Goal: Task Accomplishment & Management: Manage account settings

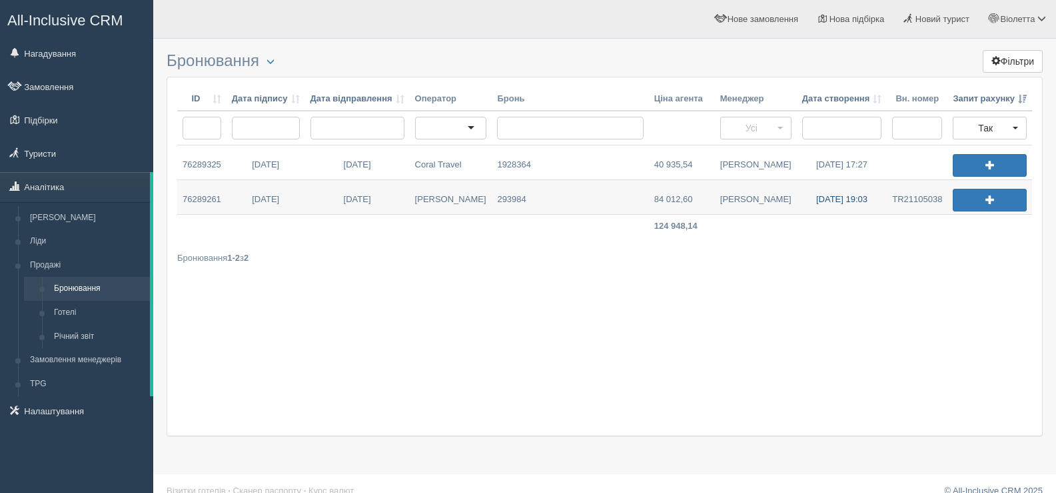
click at [830, 197] on link "17.09.2025 19:03" at bounding box center [842, 197] width 91 height 34
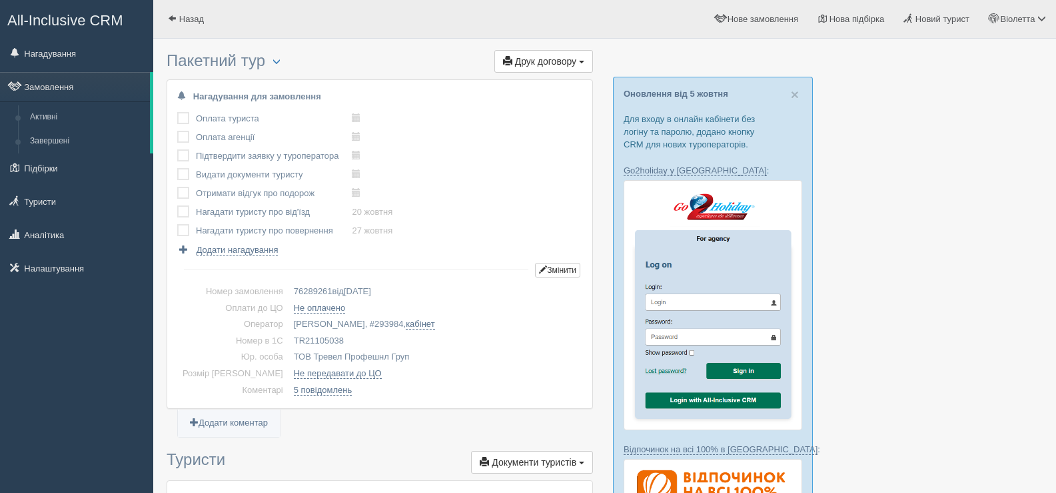
drag, startPoint x: 273, startPoint y: 340, endPoint x: 326, endPoint y: 338, distance: 53.4
click at [326, 338] on td "TR21105038" at bounding box center [436, 341] width 294 height 17
copy td "TR21105038"
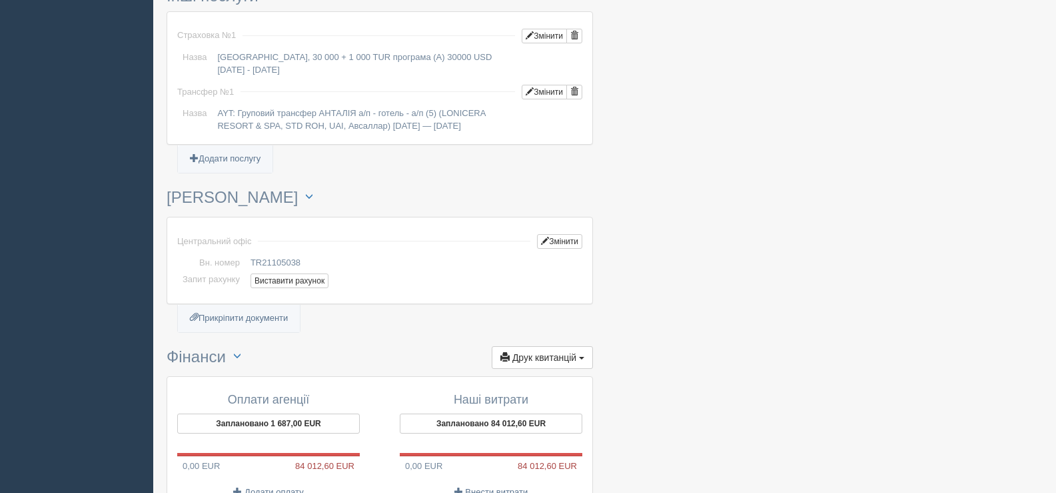
scroll to position [1321, 0]
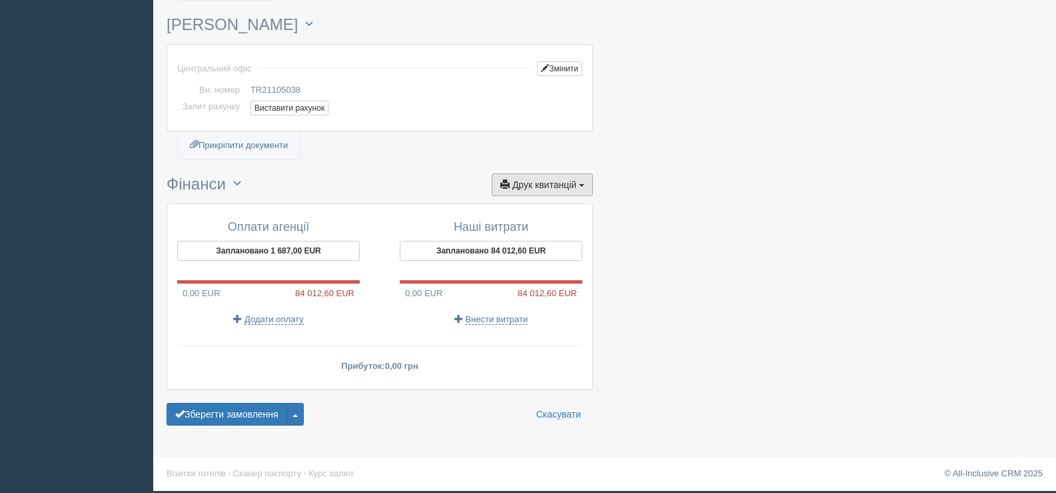
click at [579, 183] on button "Друк квитанцій Друк" at bounding box center [542, 184] width 101 height 23
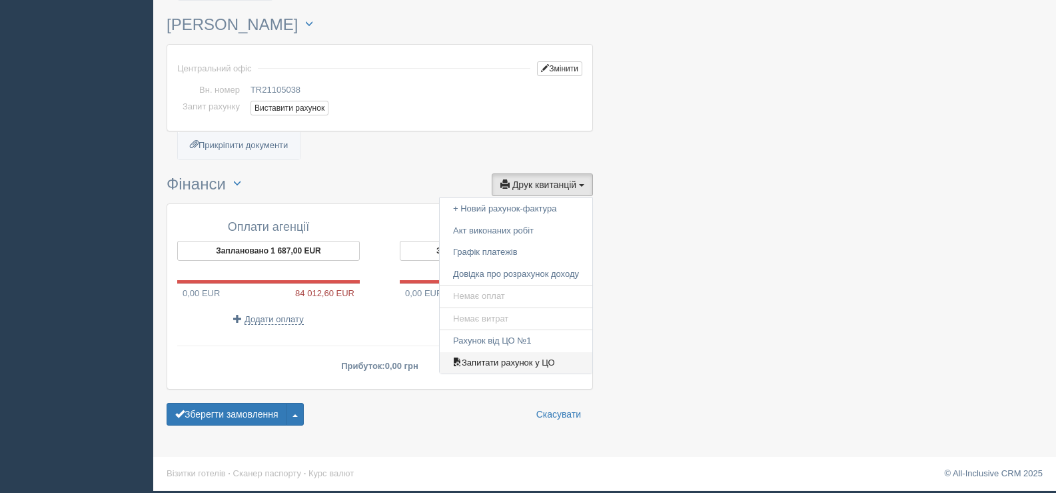
click at [516, 359] on link "Запитати рахунок у ЦО" at bounding box center [516, 363] width 153 height 22
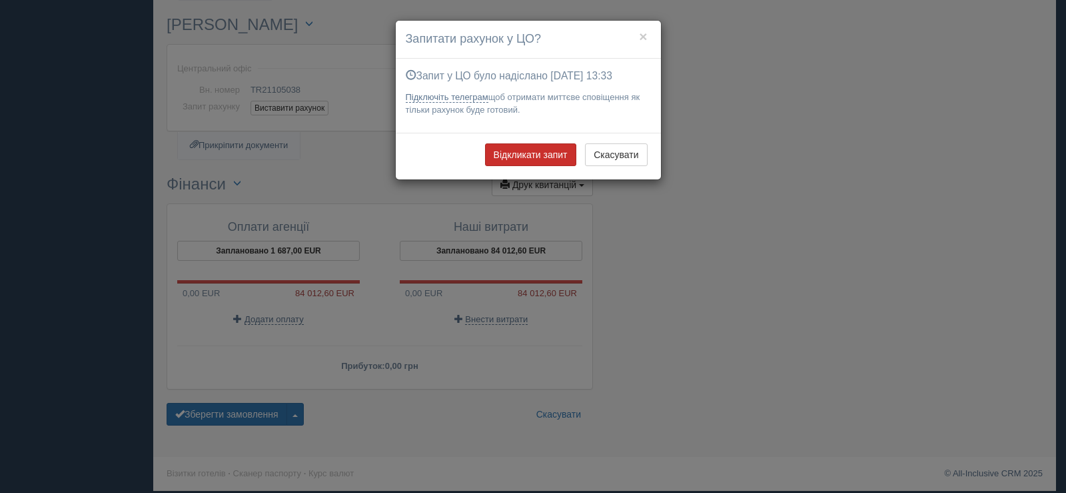
click at [526, 156] on button "Відкликати запит" at bounding box center [530, 154] width 91 height 23
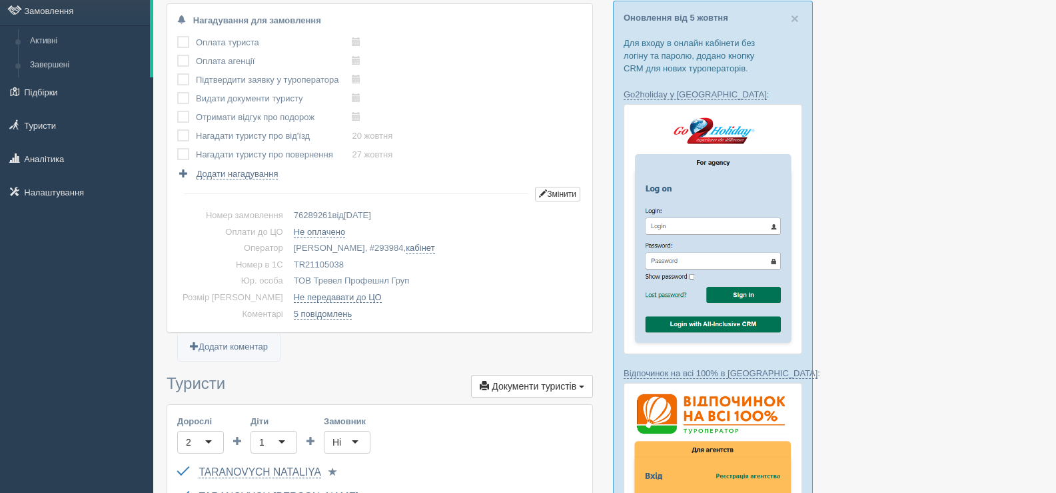
scroll to position [0, 0]
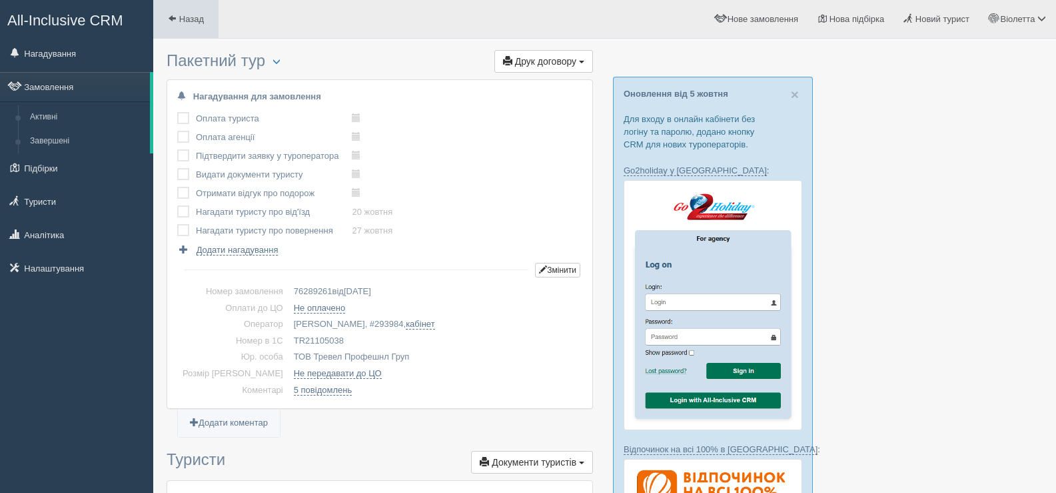
click at [172, 21] on span at bounding box center [172, 18] width 9 height 9
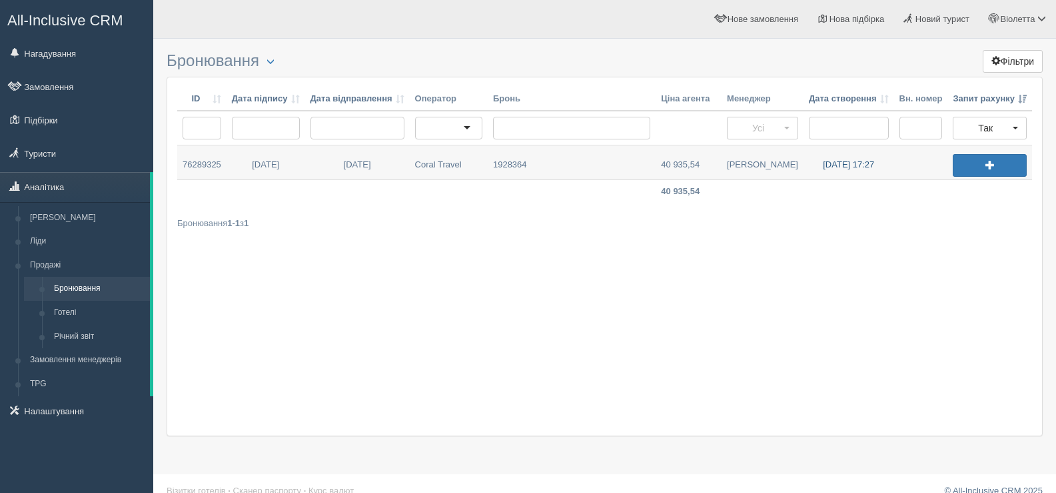
click at [825, 167] on link "[DATE] 17:27" at bounding box center [849, 162] width 91 height 34
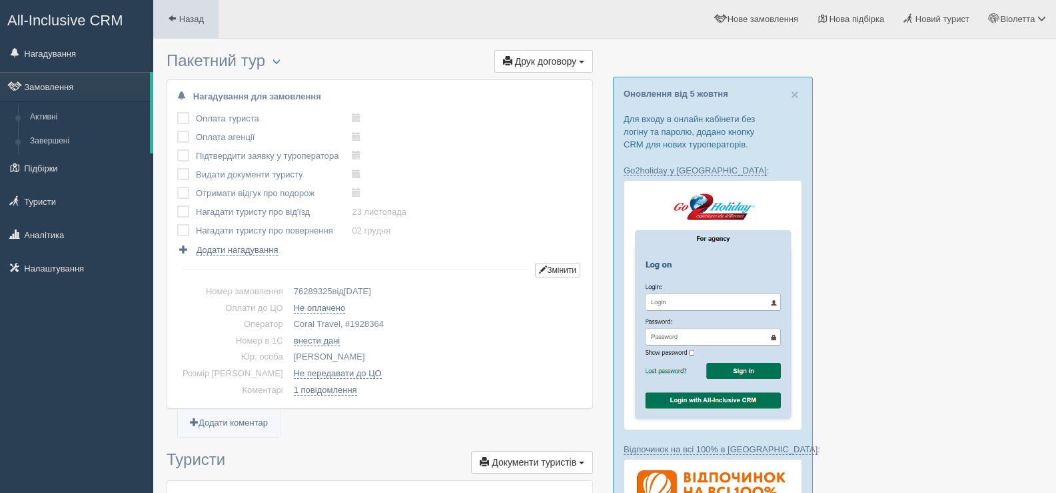
click at [171, 18] on span at bounding box center [172, 18] width 9 height 9
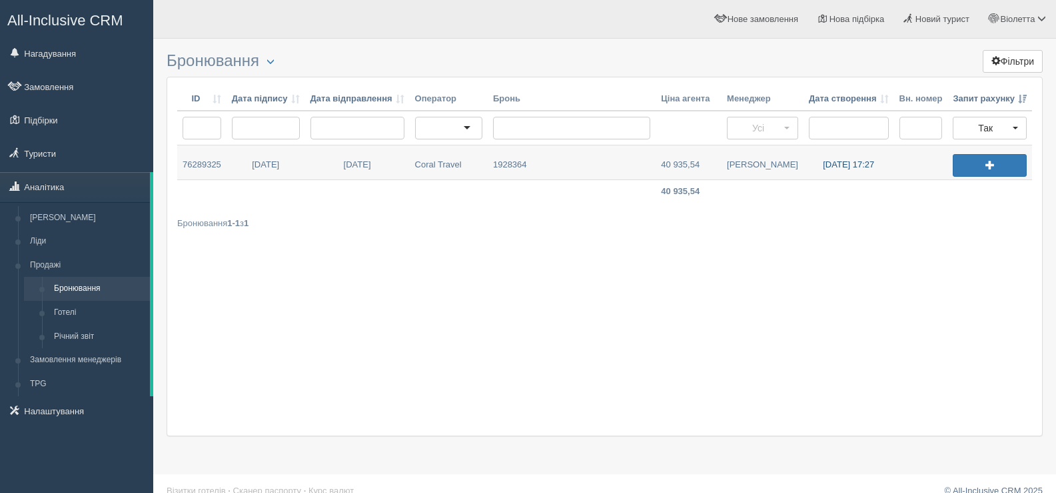
click at [841, 166] on link "[DATE] 17:27" at bounding box center [849, 162] width 91 height 34
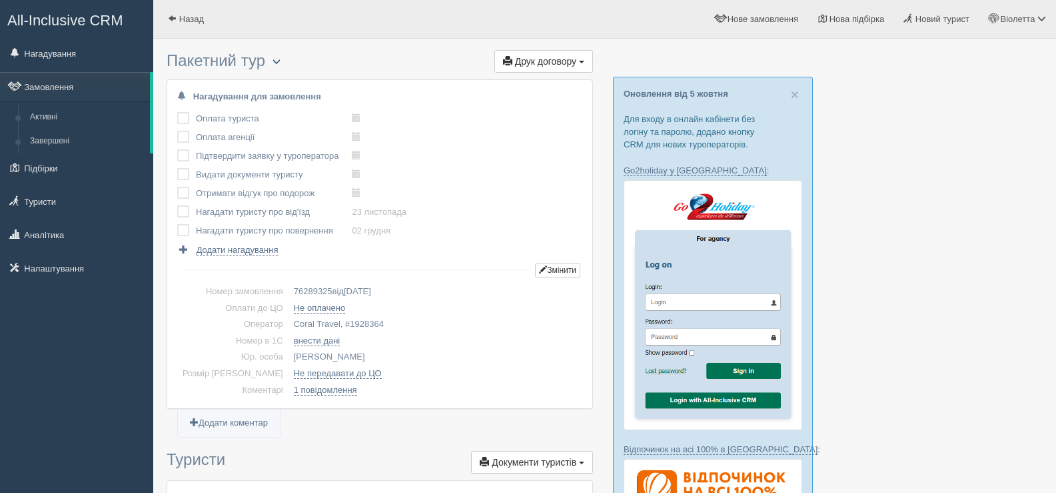
click at [278, 63] on span "button" at bounding box center [277, 61] width 8 height 8
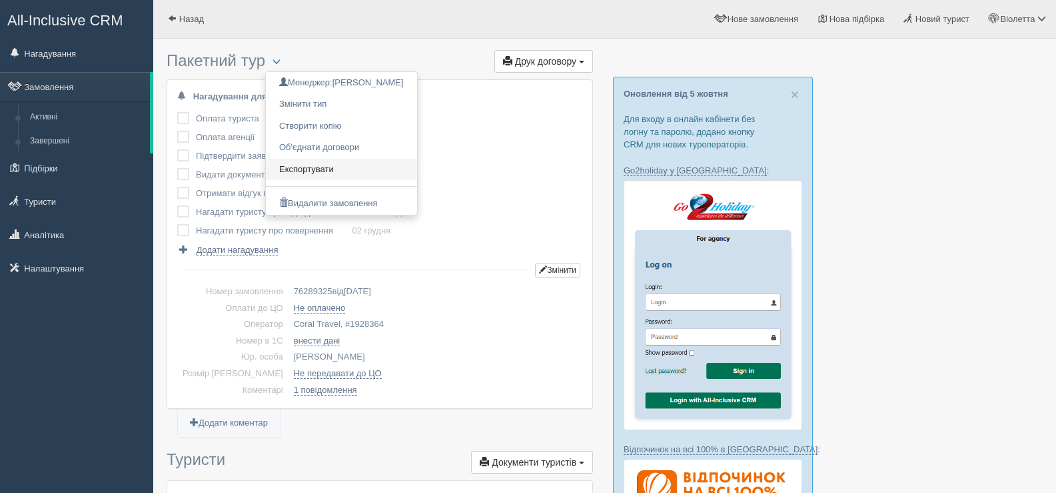
click at [312, 167] on link "Експортувати" at bounding box center [341, 170] width 151 height 22
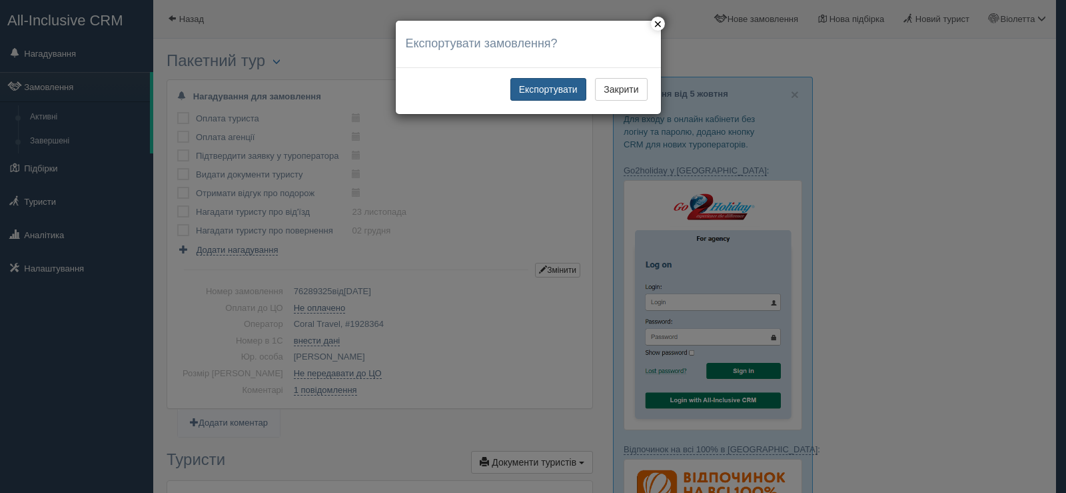
click at [555, 91] on button "Експортувати" at bounding box center [549, 89] width 76 height 23
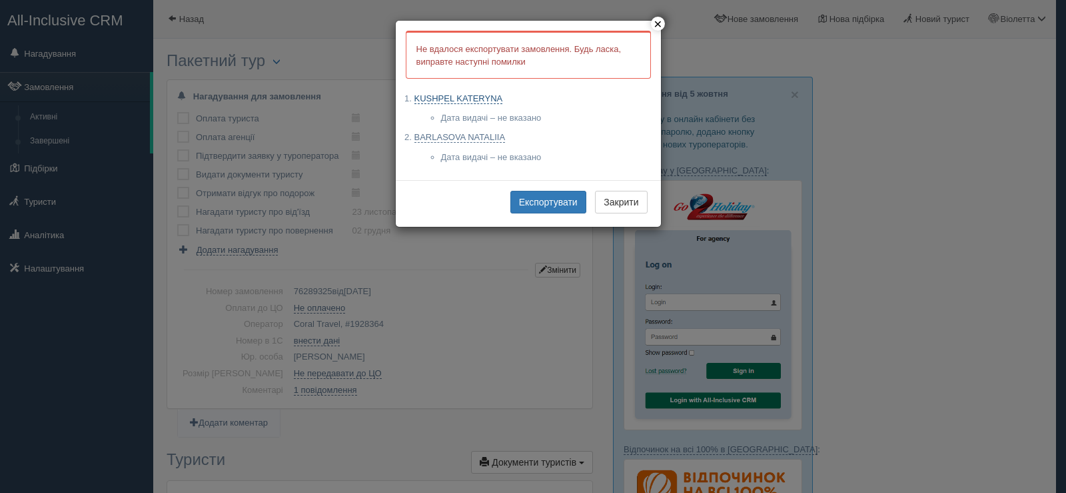
click at [466, 102] on link "KUSHPEL KATERYNA" at bounding box center [459, 98] width 89 height 11
click at [451, 135] on link "BARLASOVA NATALIIA" at bounding box center [460, 137] width 91 height 11
click at [543, 198] on button "Експортувати" at bounding box center [549, 202] width 76 height 23
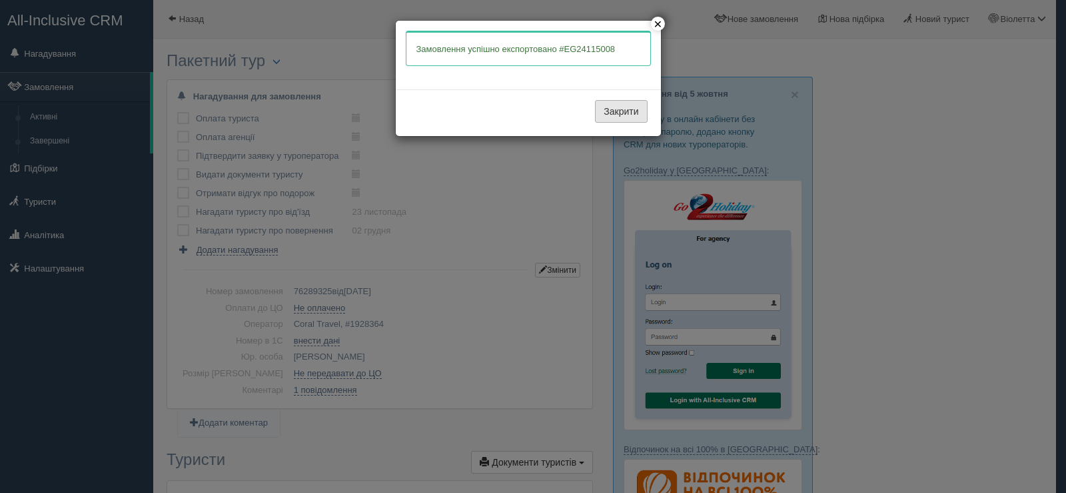
click at [619, 109] on button "Закрити" at bounding box center [621, 111] width 52 height 23
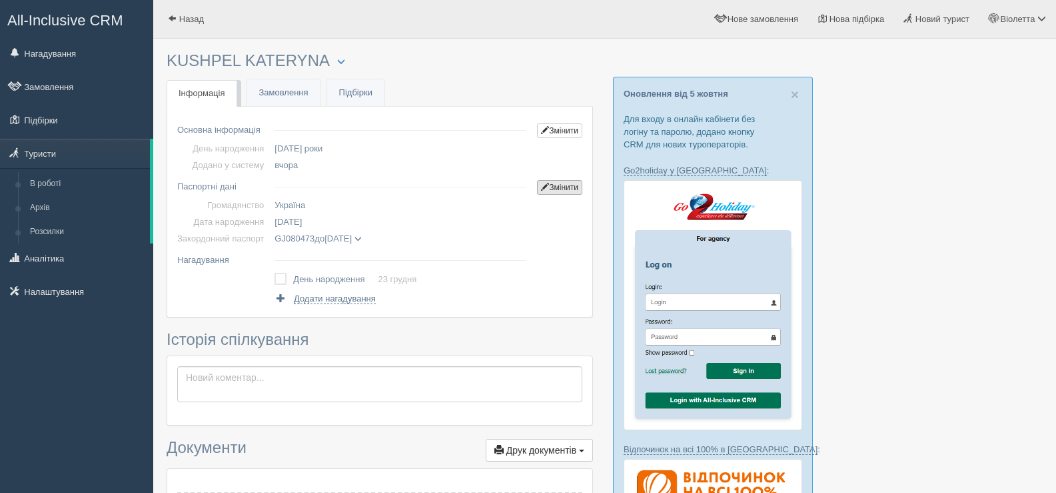
click at [555, 187] on link "Змінити" at bounding box center [559, 187] width 45 height 15
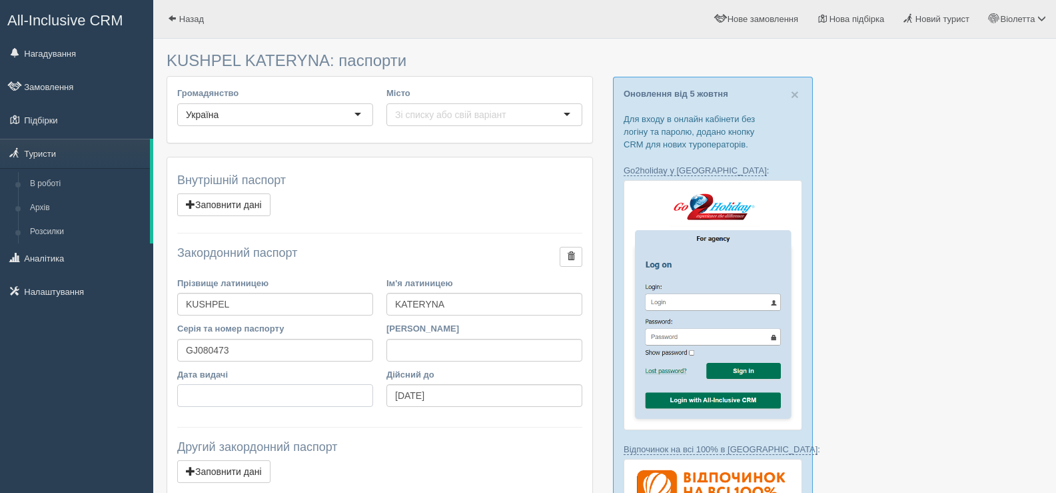
click at [187, 389] on input "Дата видачі" at bounding box center [275, 395] width 196 height 23
type input "[DATE]"
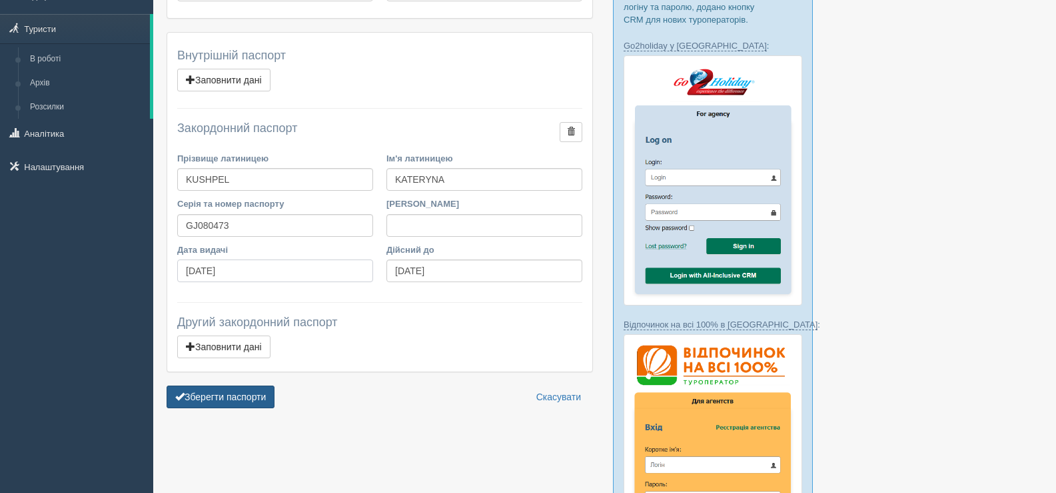
scroll to position [133, 0]
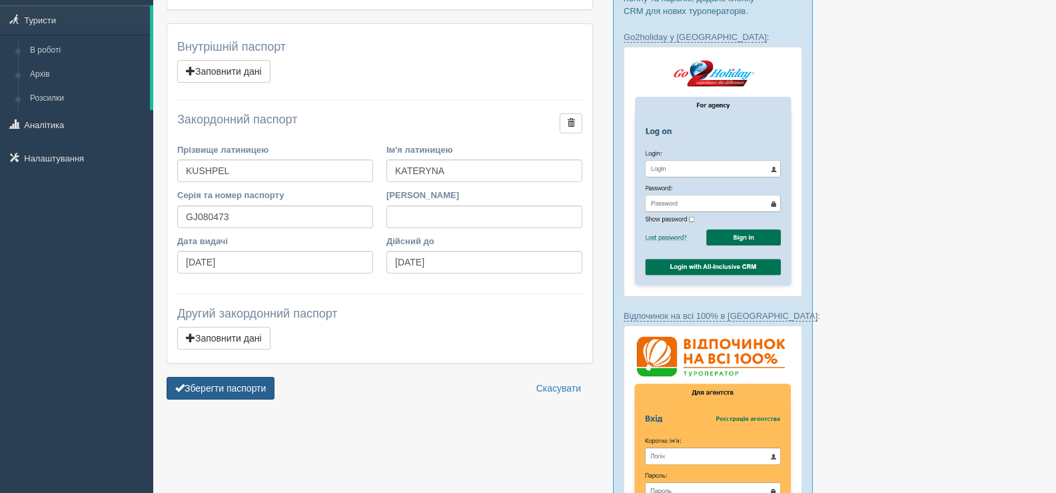
click at [206, 385] on button "Зберегти паспорти" at bounding box center [221, 388] width 108 height 23
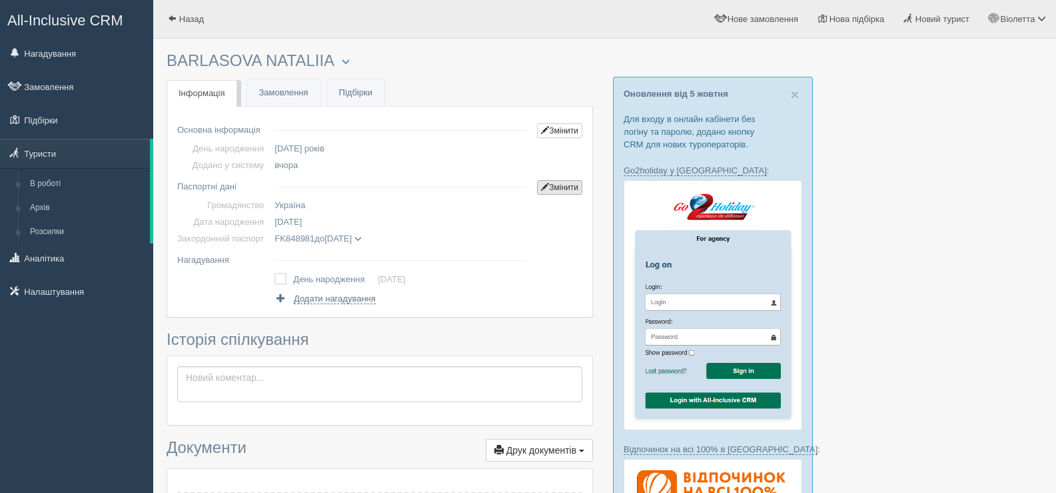
click at [575, 188] on link "Змінити" at bounding box center [559, 187] width 45 height 15
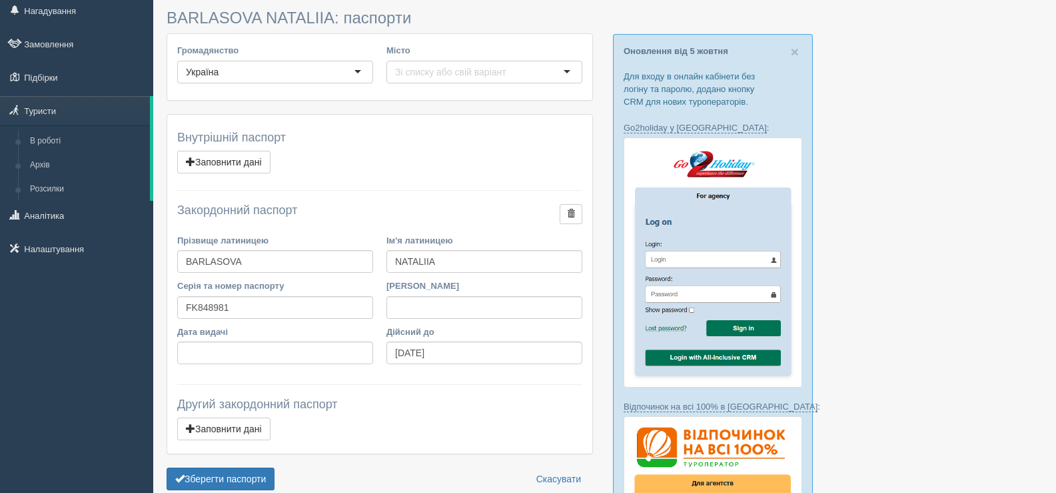
scroll to position [67, 0]
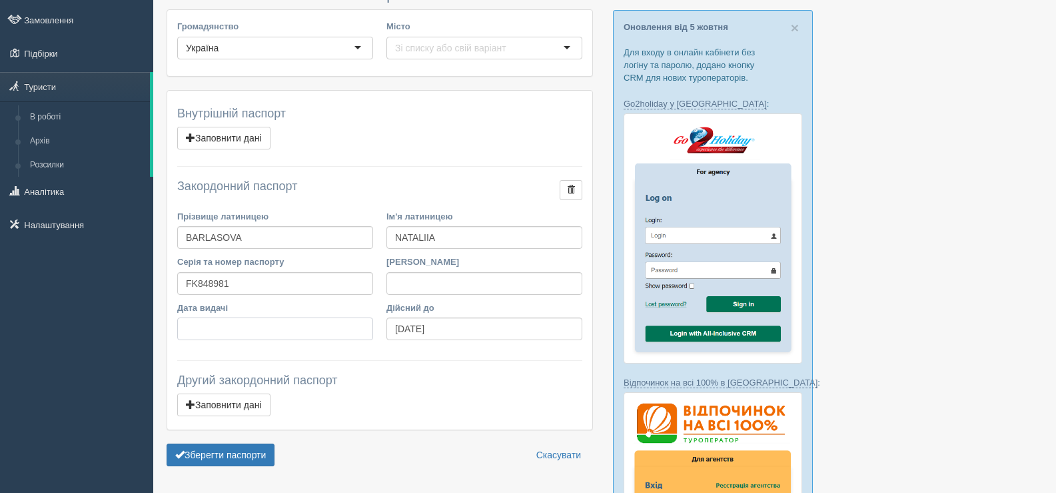
click at [202, 333] on input "Дата видачі" at bounding box center [275, 328] width 196 height 23
type input "[DATE]"
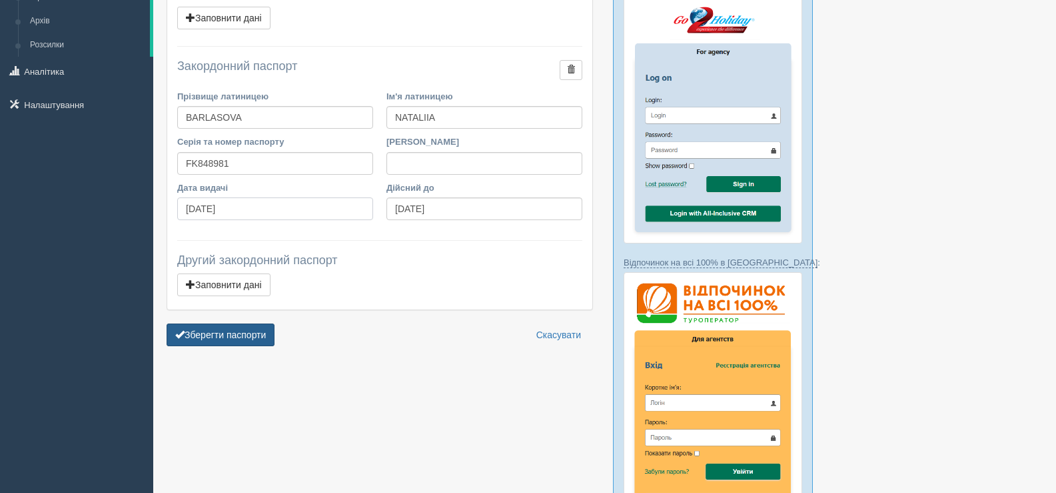
scroll to position [200, 0]
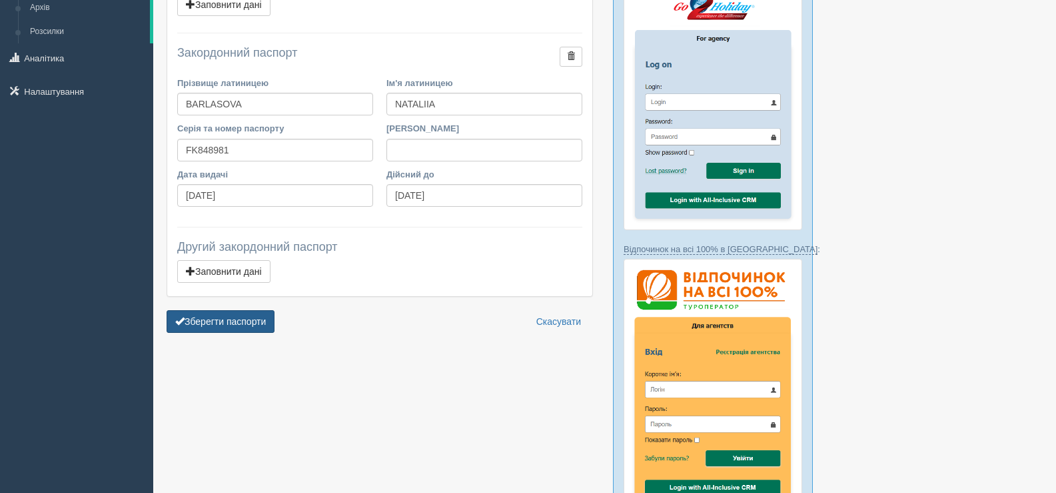
click at [227, 324] on button "Зберегти паспорти" at bounding box center [221, 321] width 108 height 23
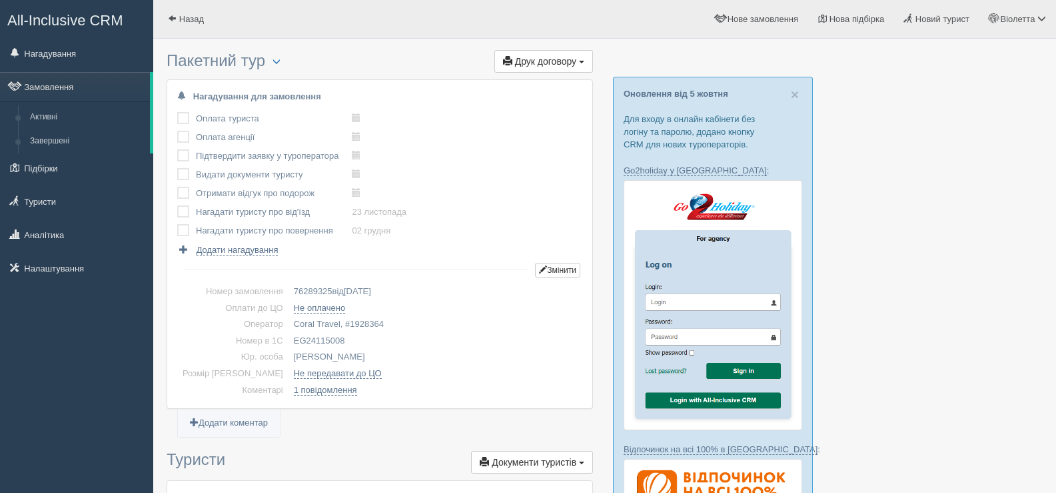
drag, startPoint x: 327, startPoint y: 337, endPoint x: 270, endPoint y: 341, distance: 56.8
click at [289, 341] on td "EG24115008" at bounding box center [436, 341] width 294 height 17
copy td "EG24115008"
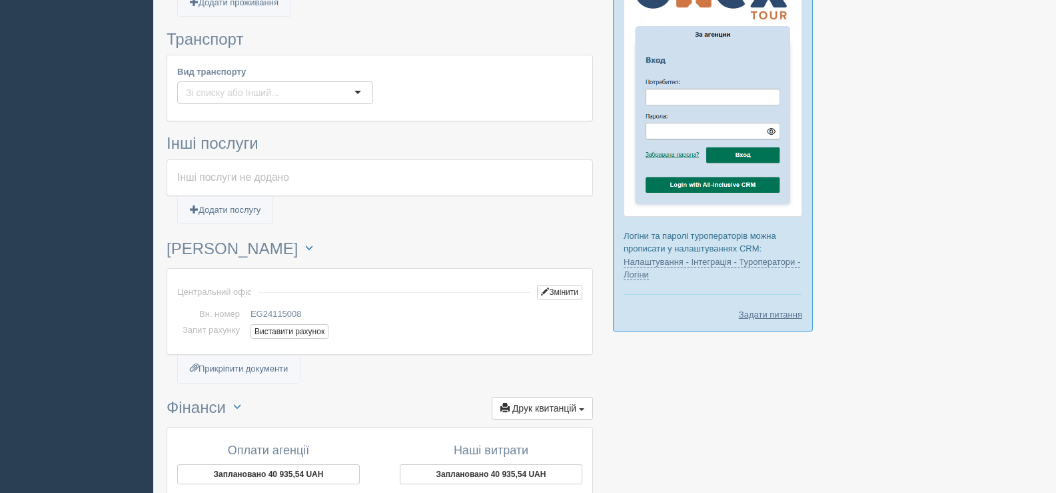
scroll to position [800, 0]
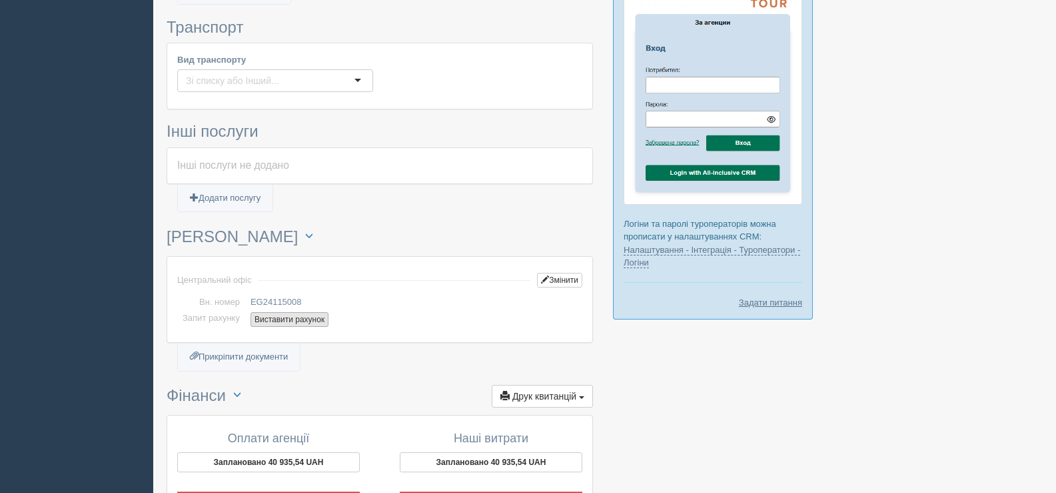
click at [276, 321] on button "Виставити рахунок" at bounding box center [290, 319] width 78 height 15
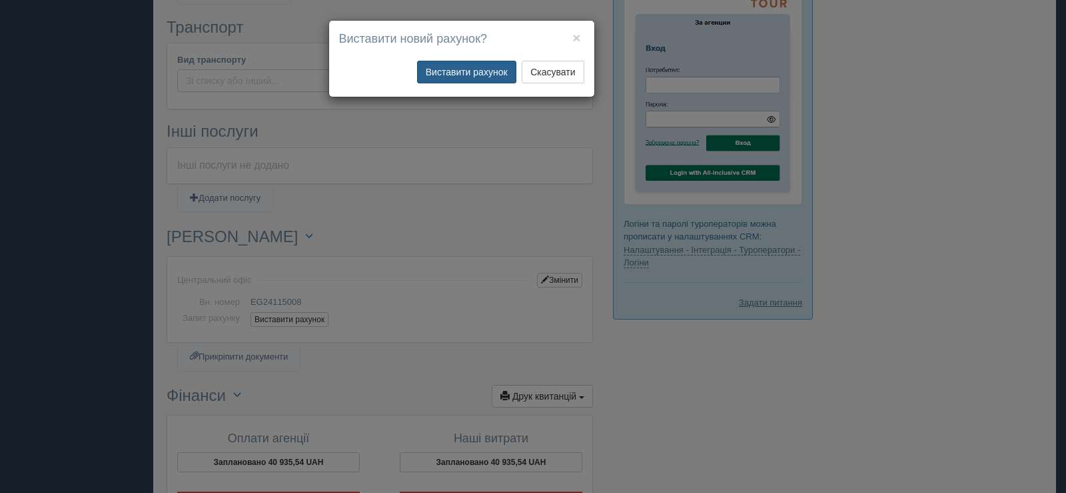
click at [453, 75] on button "Виставити рахунок" at bounding box center [466, 72] width 99 height 23
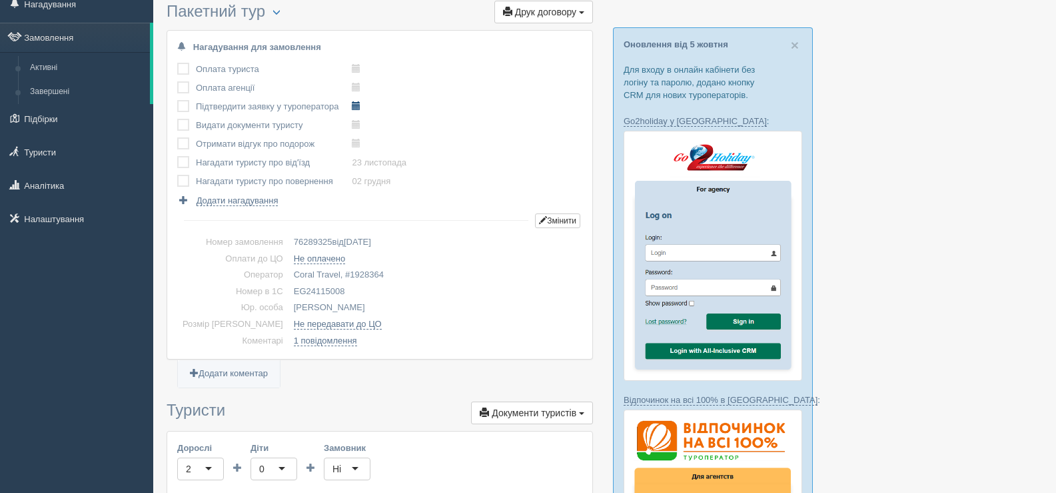
scroll to position [0, 0]
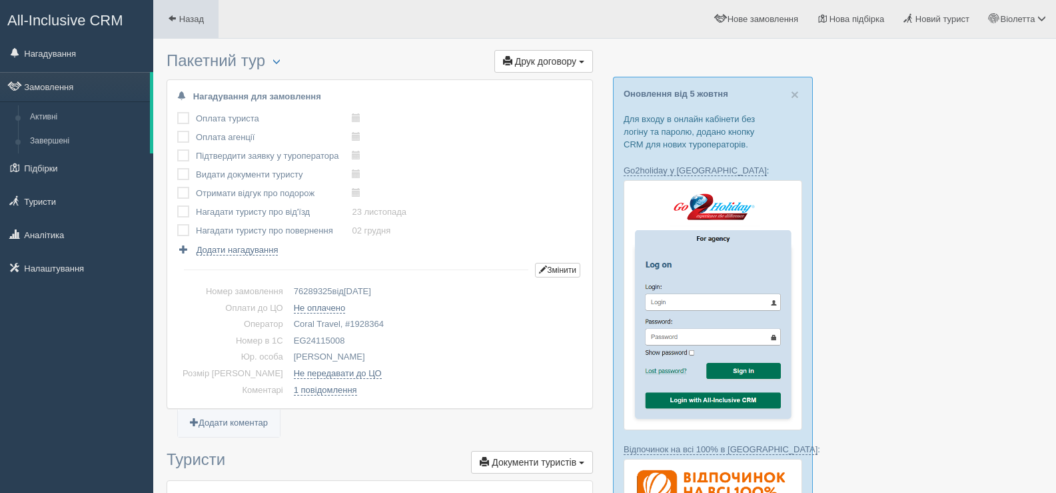
click at [167, 16] on link "Назад" at bounding box center [185, 19] width 65 height 38
